Goal: Navigation & Orientation: Find specific page/section

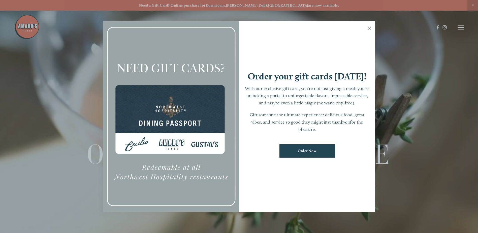
click at [372, 28] on link "Close" at bounding box center [370, 29] width 10 height 14
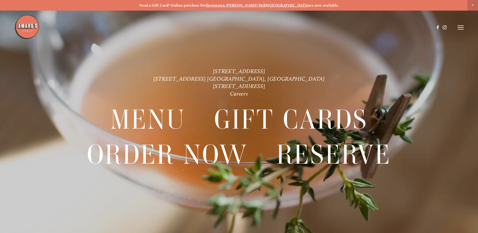
click at [456, 26] on header "Menu Order Now Visit Gallery 0" at bounding box center [239, 27] width 450 height 55
click at [458, 25] on header "Menu Order Now Visit Gallery 0" at bounding box center [239, 27] width 450 height 55
click at [461, 28] on icon at bounding box center [461, 27] width 6 height 5
click at [359, 25] on span "Menu" at bounding box center [355, 27] width 10 height 5
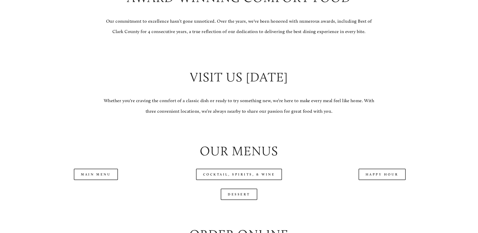
scroll to position [529, 0]
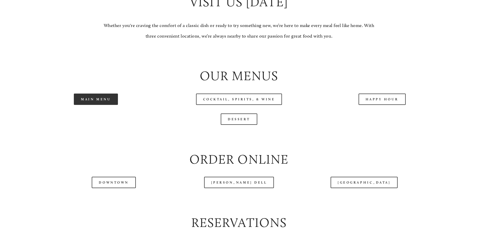
click at [104, 105] on link "Main Menu" at bounding box center [96, 99] width 44 height 11
click at [101, 105] on link "Main Menu" at bounding box center [96, 99] width 44 height 11
